Goal: Subscribe to service/newsletter

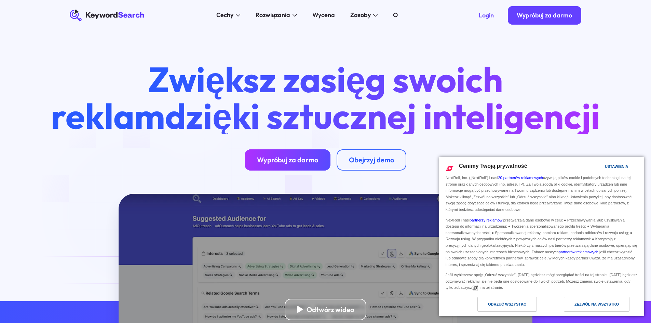
click at [274, 164] on font "Wypróbuj za darmo" at bounding box center [287, 159] width 61 height 9
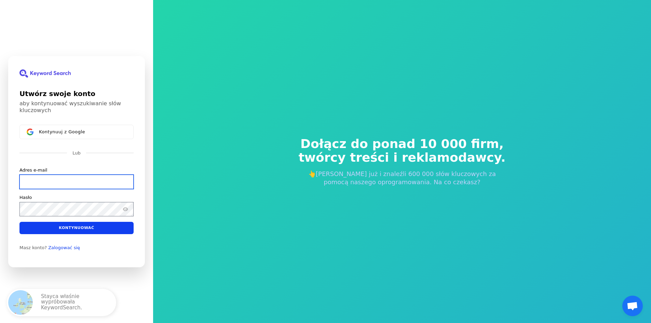
click at [95, 188] on input "Adres e-mail" at bounding box center [76, 181] width 114 height 14
click at [66, 181] on input "Adres e-mail" at bounding box center [76, 181] width 114 height 14
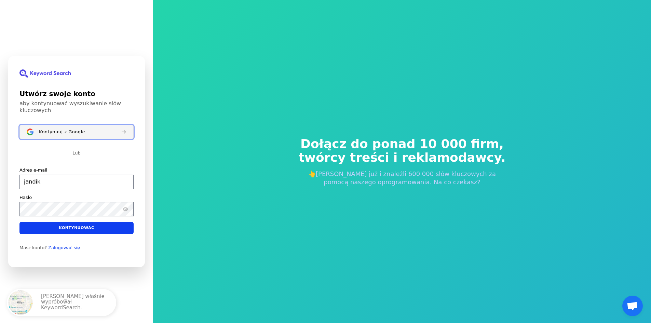
click at [62, 136] on button "Kontynuuj z Google" at bounding box center [76, 132] width 114 height 14
type input "jandik"
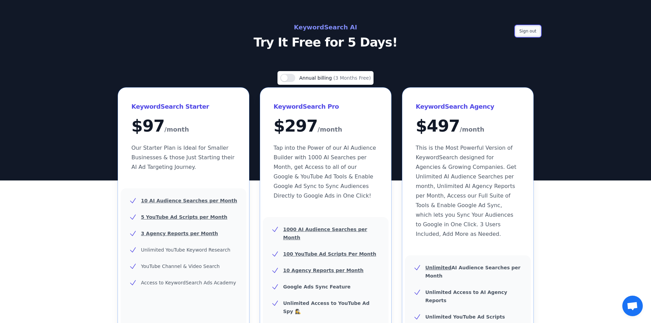
click at [532, 32] on button "Sign out" at bounding box center [528, 31] width 25 height 10
